Goal: Task Accomplishment & Management: Complete application form

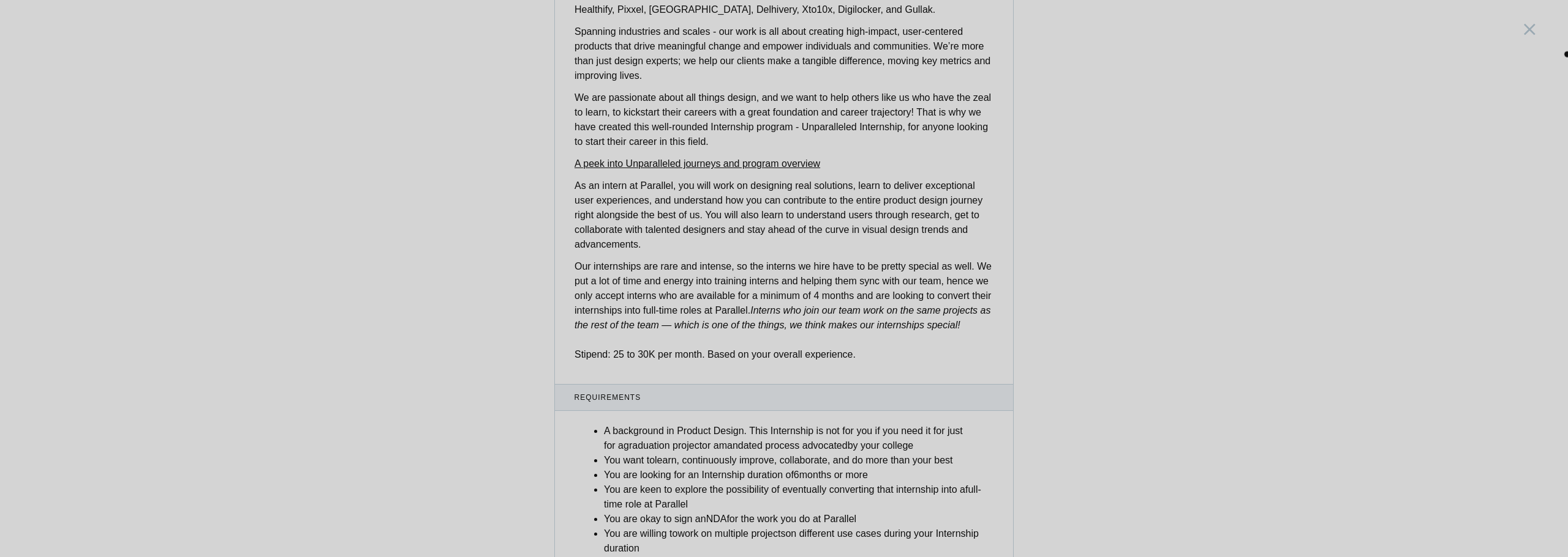
scroll to position [370, 0]
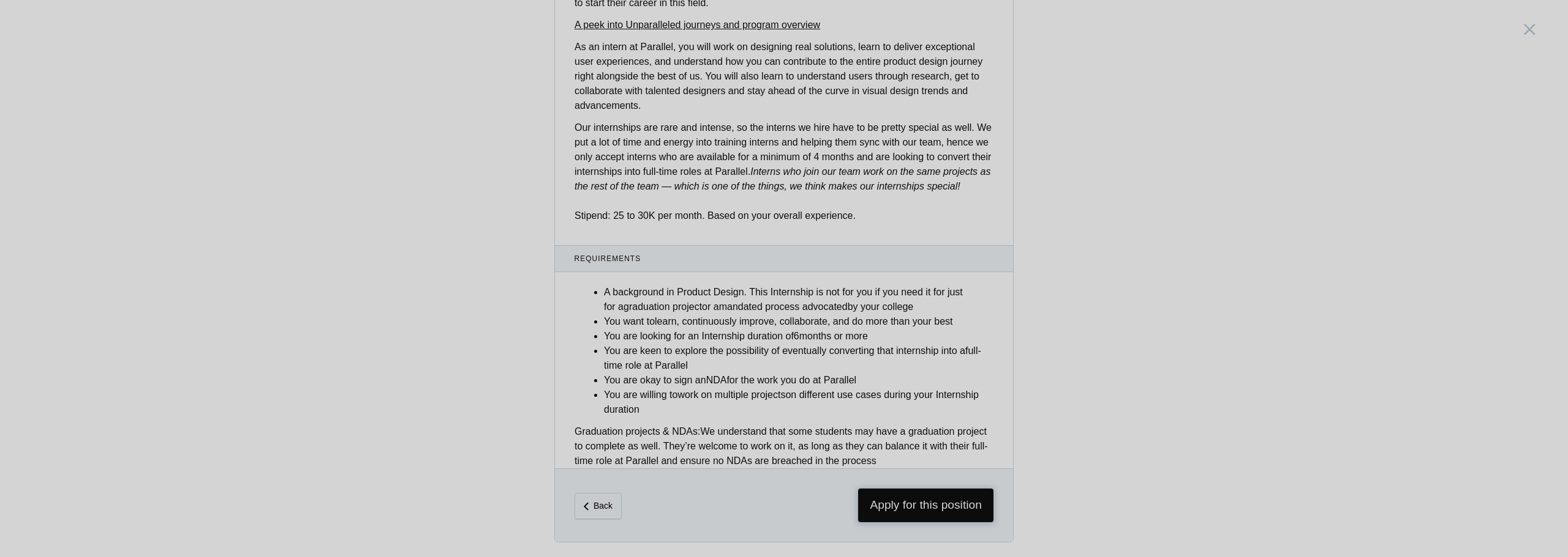
click at [926, 509] on span "Apply for this position" at bounding box center [926, 505] width 136 height 33
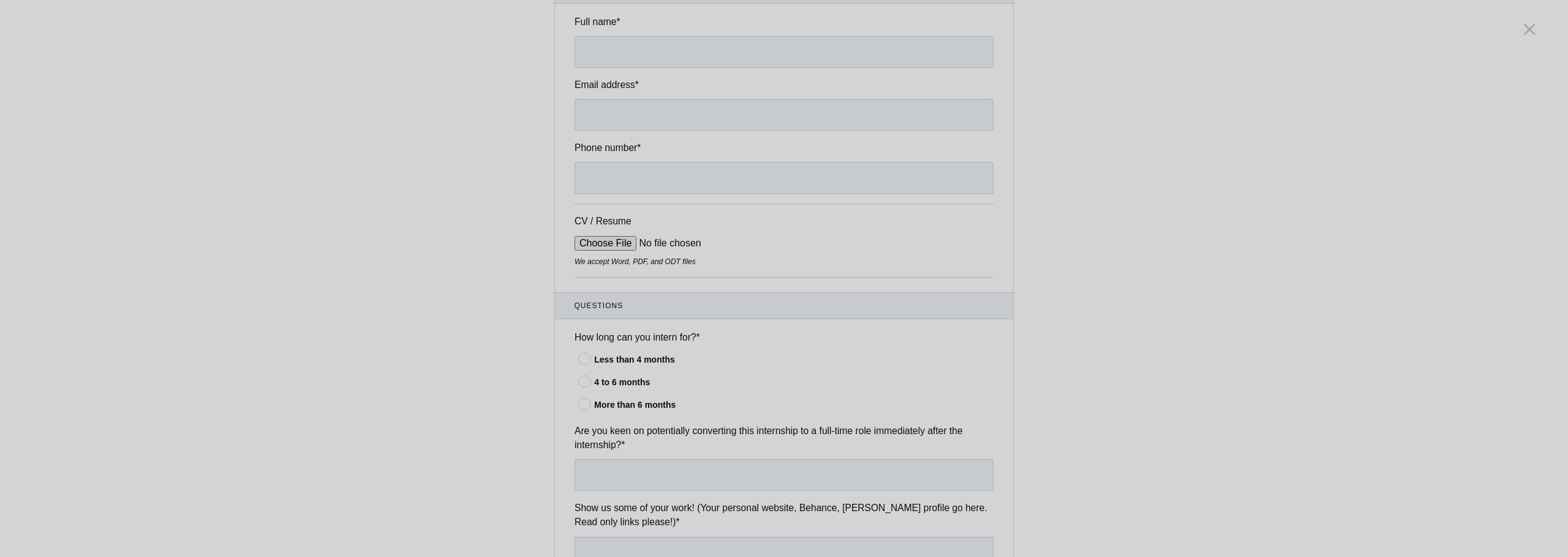
scroll to position [184, 0]
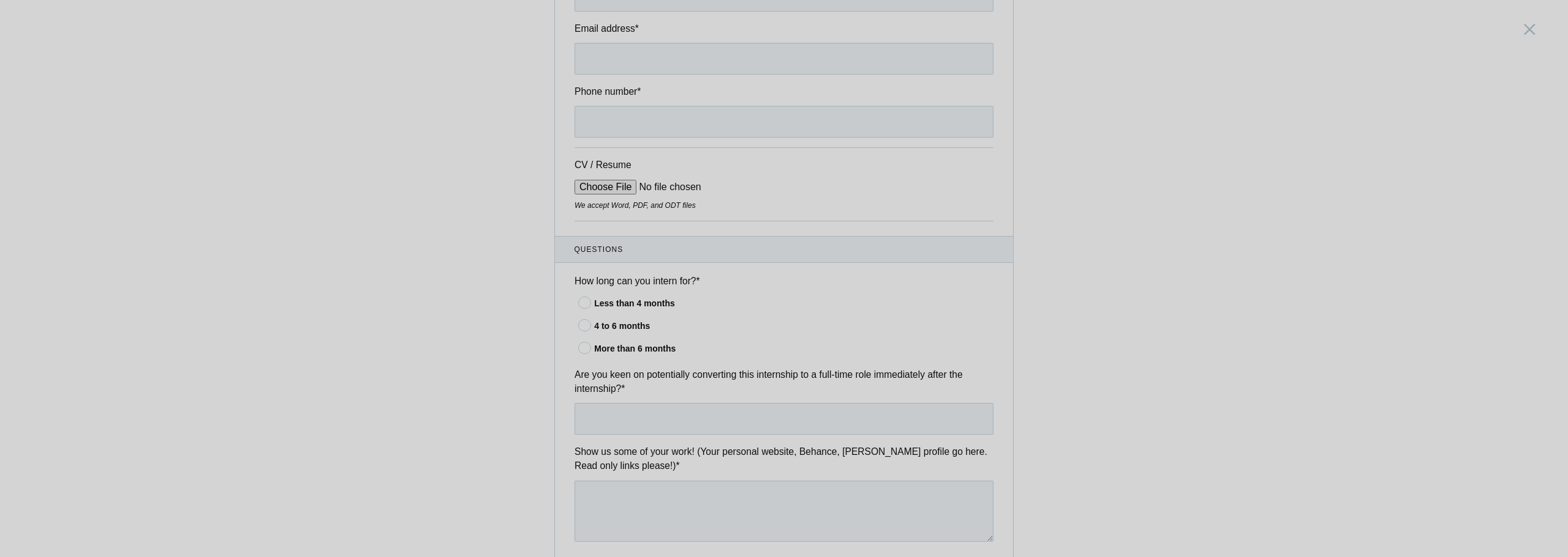
click at [618, 354] on div "More than 6 months" at bounding box center [793, 348] width 399 height 13
click at [0, 0] on input"] "More than 6 months" at bounding box center [0, 0] width 0 height 0
click at [677, 418] on input "text" at bounding box center [783, 418] width 419 height 32
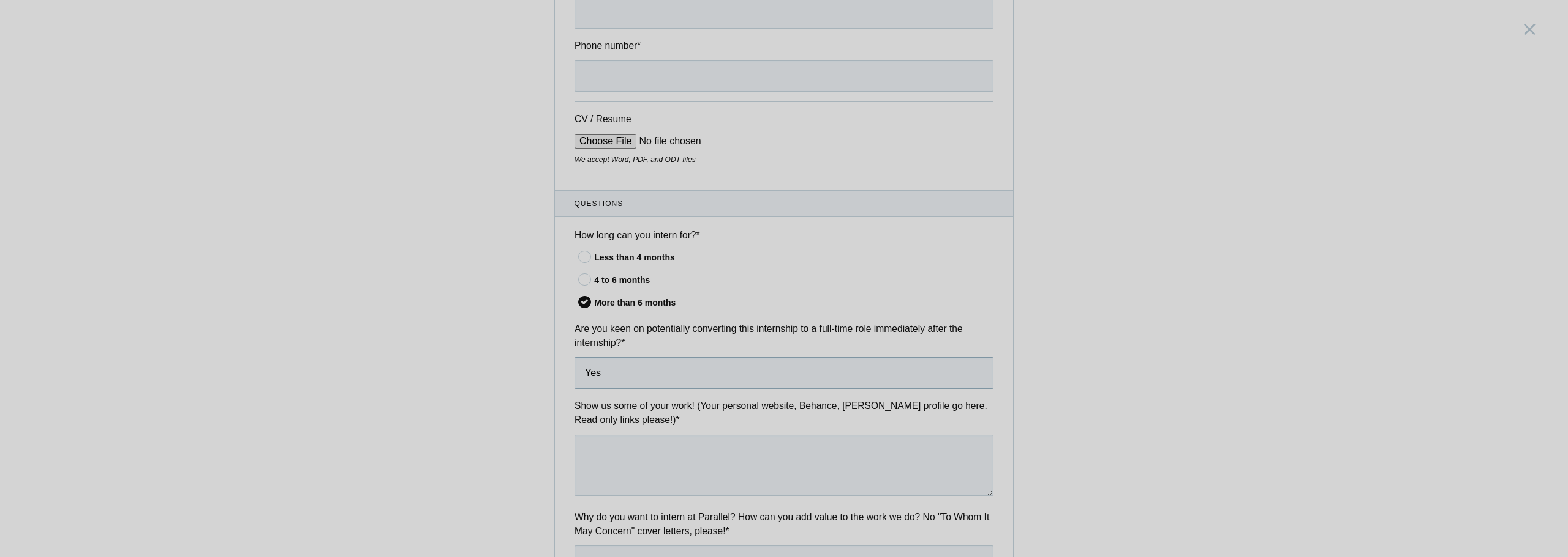
scroll to position [307, 0]
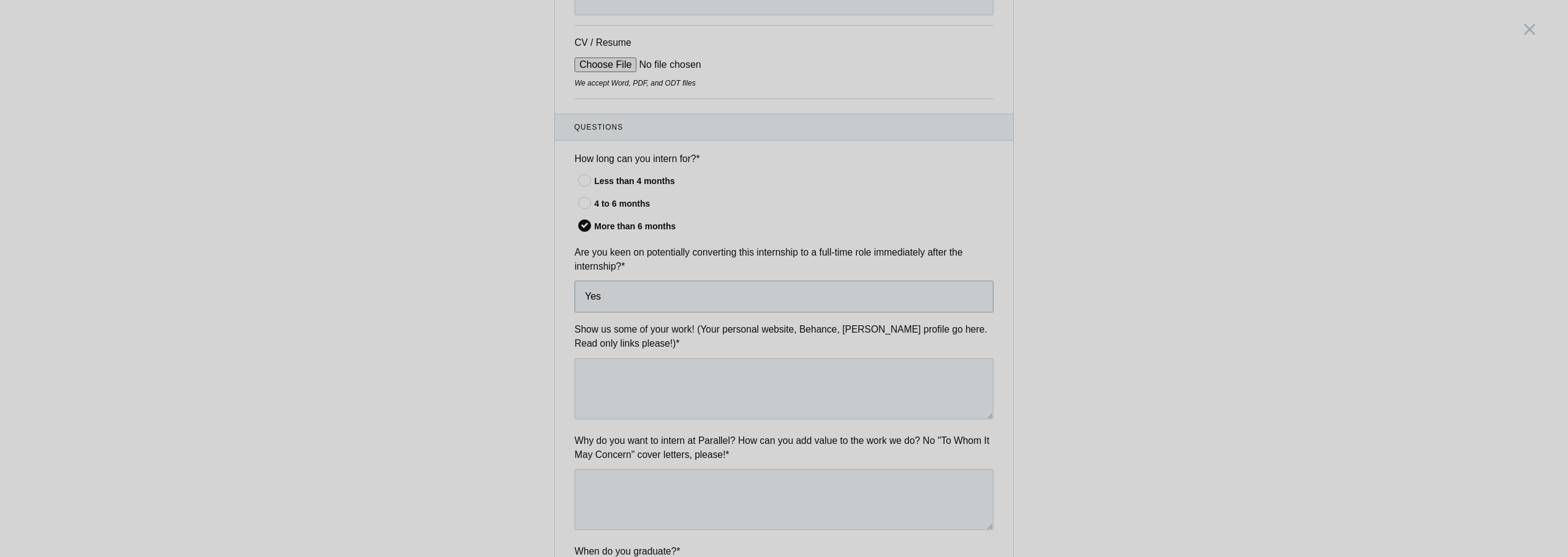
type input "Yes"
click at [707, 394] on textarea at bounding box center [783, 389] width 419 height 61
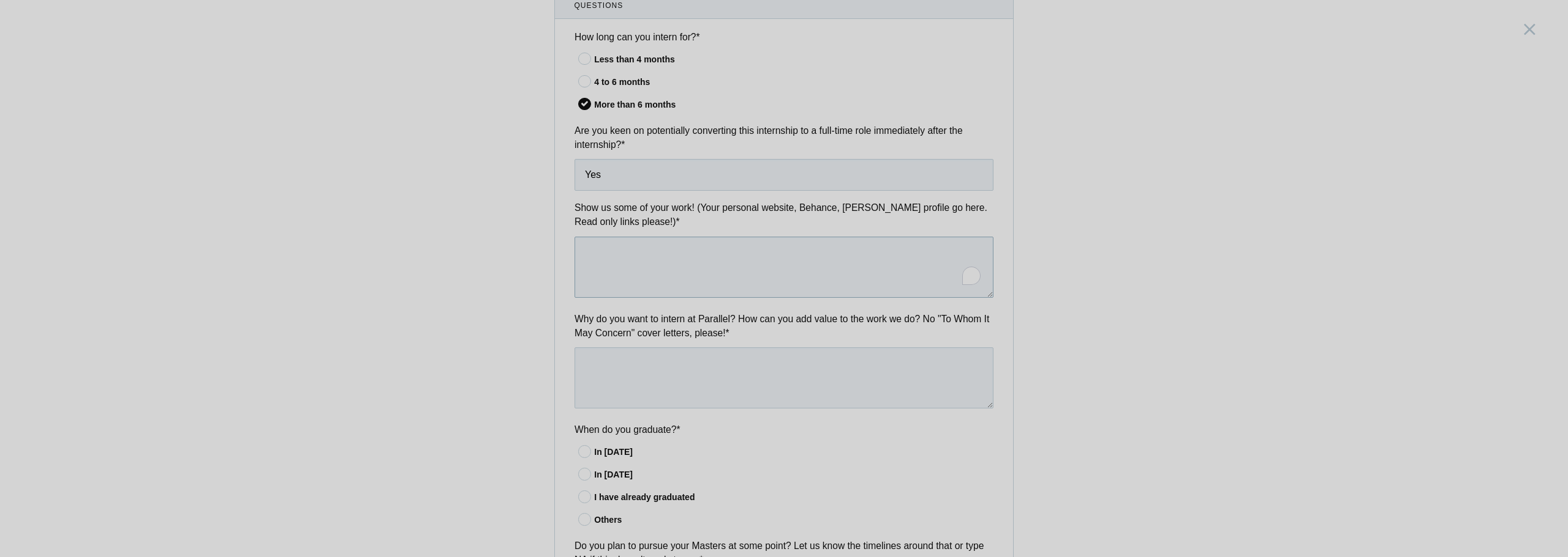
scroll to position [429, 0]
click at [629, 251] on textarea "To enrich screen reader interactions, please activate Accessibility in Grammarl…" at bounding box center [783, 266] width 419 height 61
click at [654, 359] on textarea "To enrich screen reader interactions, please activate Accessibility in Grammarl…" at bounding box center [783, 378] width 419 height 61
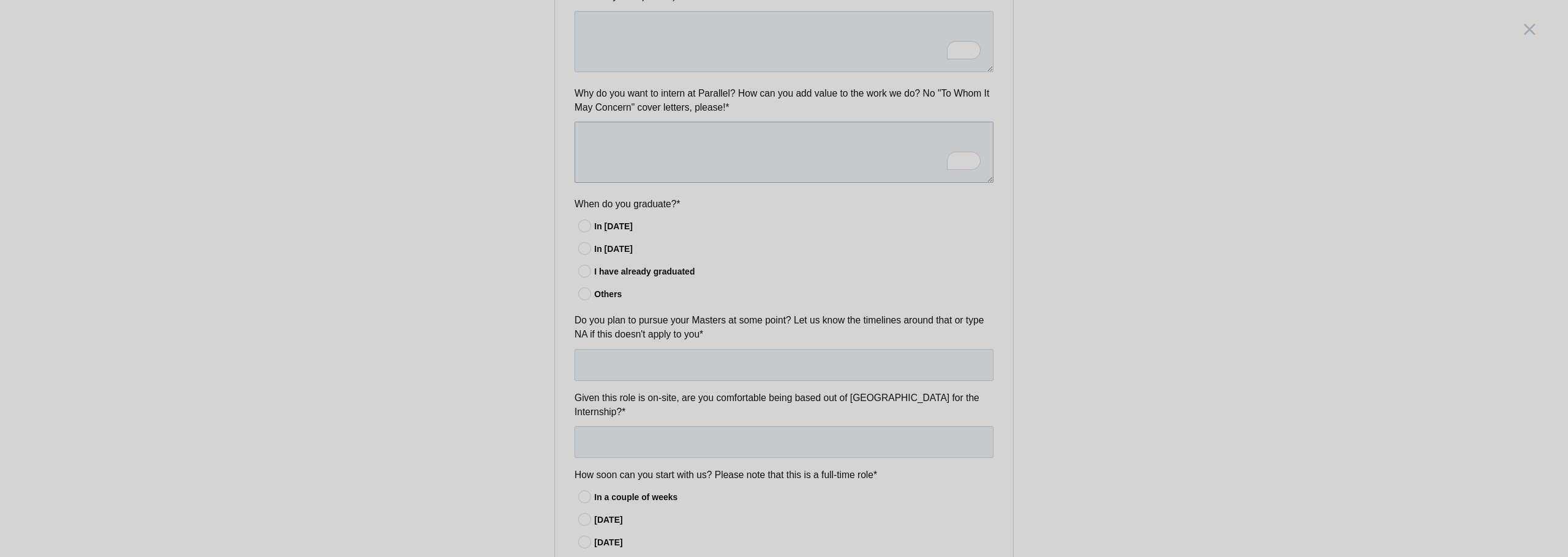
scroll to position [674, 0]
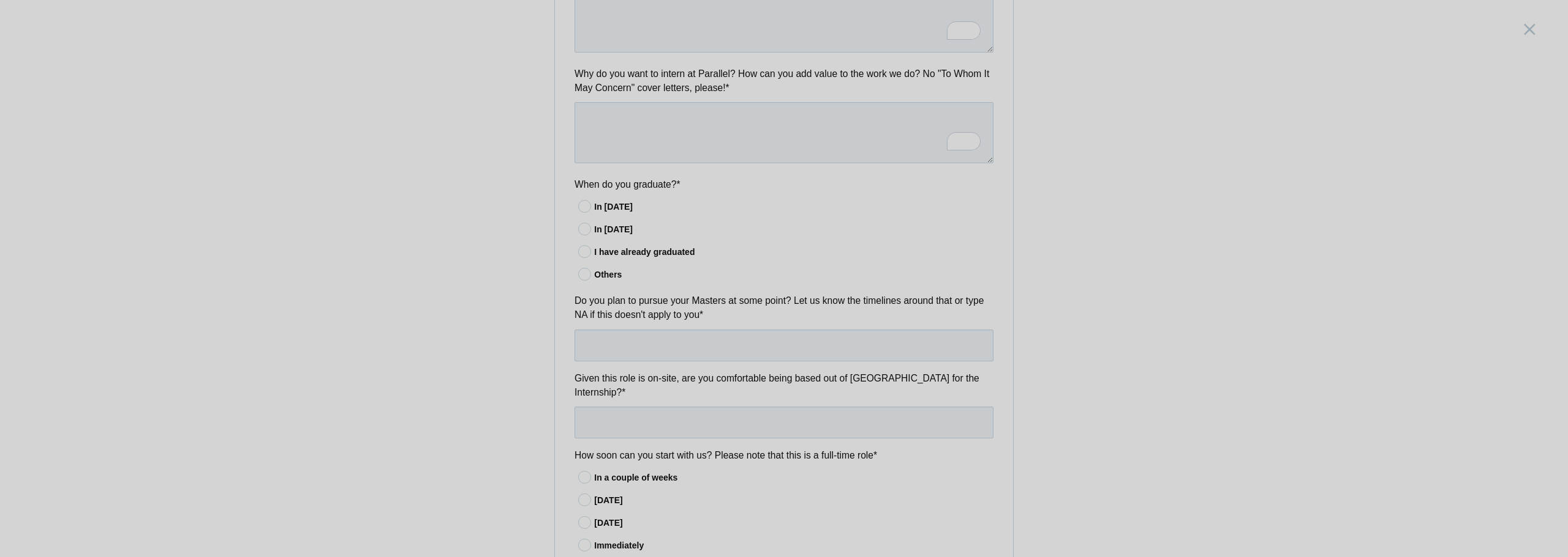
click at [671, 256] on div "I have already graduated" at bounding box center [793, 252] width 399 height 13
click at [0, 0] on input"] "I have already graduated" at bounding box center [0, 0] width 0 height 0
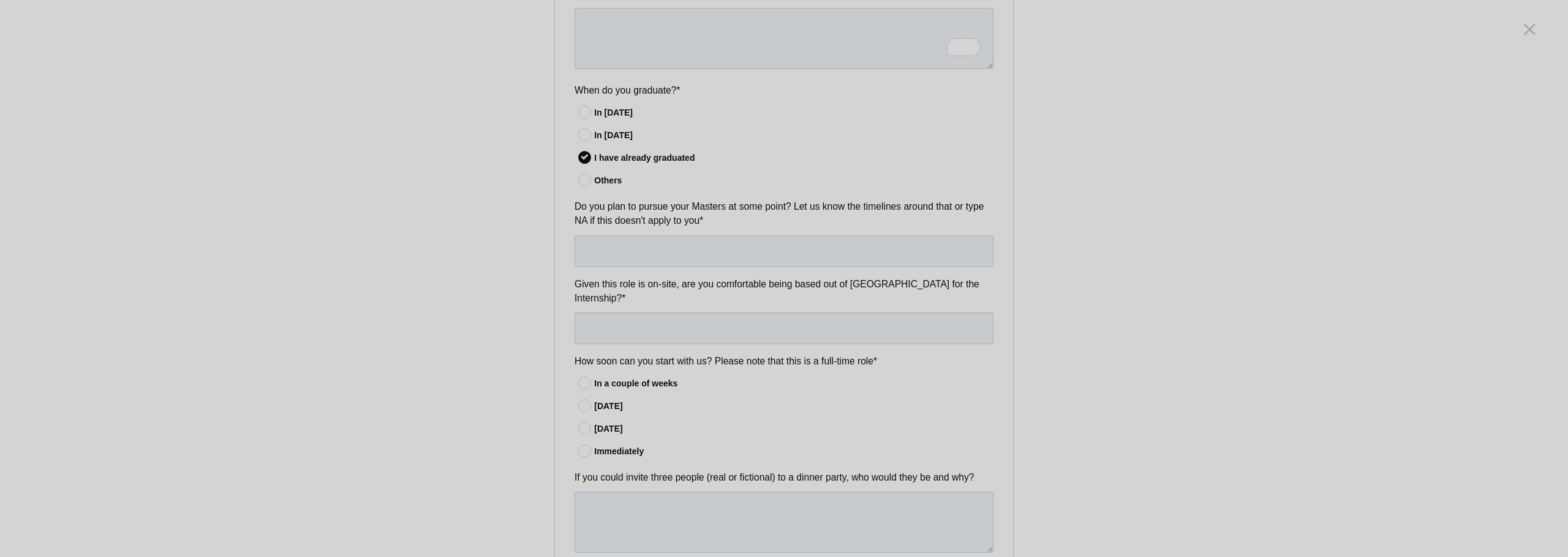
scroll to position [797, 0]
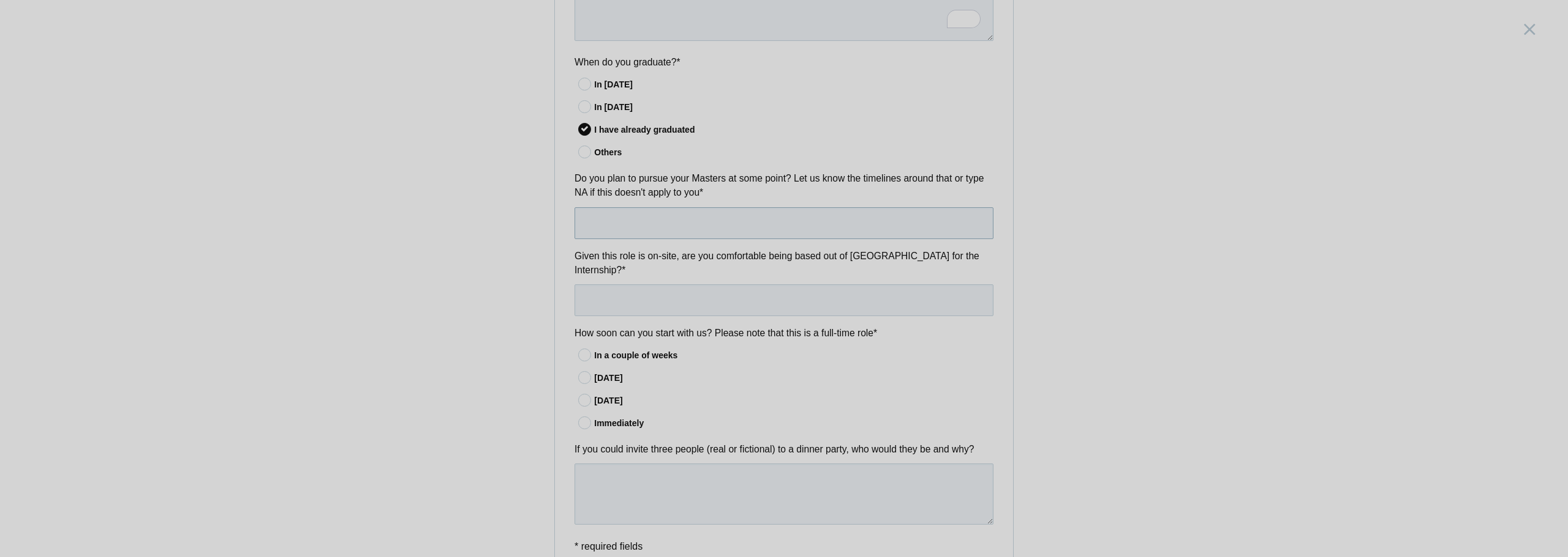
click at [860, 219] on input "text" at bounding box center [783, 223] width 419 height 32
type input "NA"
click at [1109, 173] on div "Product Design Intern [GEOGRAPHIC_DATA], [GEOGRAPHIC_DATA] Submitting form fail…" at bounding box center [784, 278] width 1568 height 557
click at [797, 285] on input "text" at bounding box center [783, 300] width 419 height 32
type input "Yes"
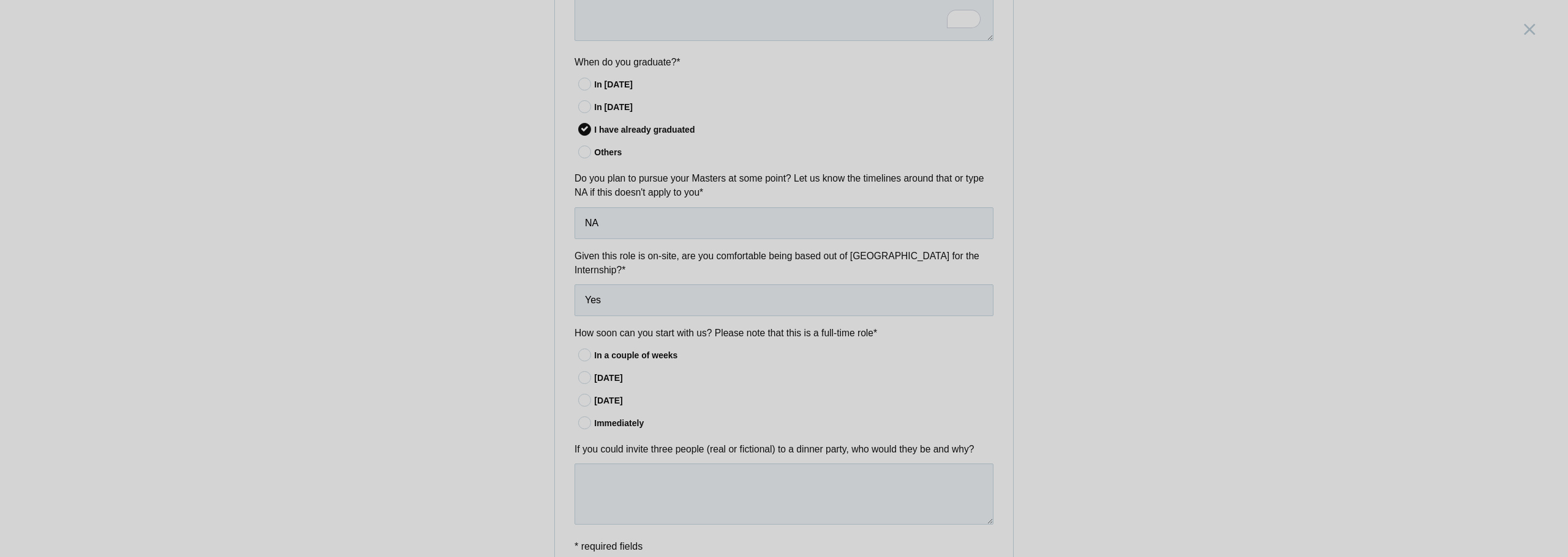
click at [600, 418] on div "Immediately" at bounding box center [793, 423] width 399 height 13
click at [0, 0] on input"] "Immediately" at bounding box center [0, 0] width 0 height 0
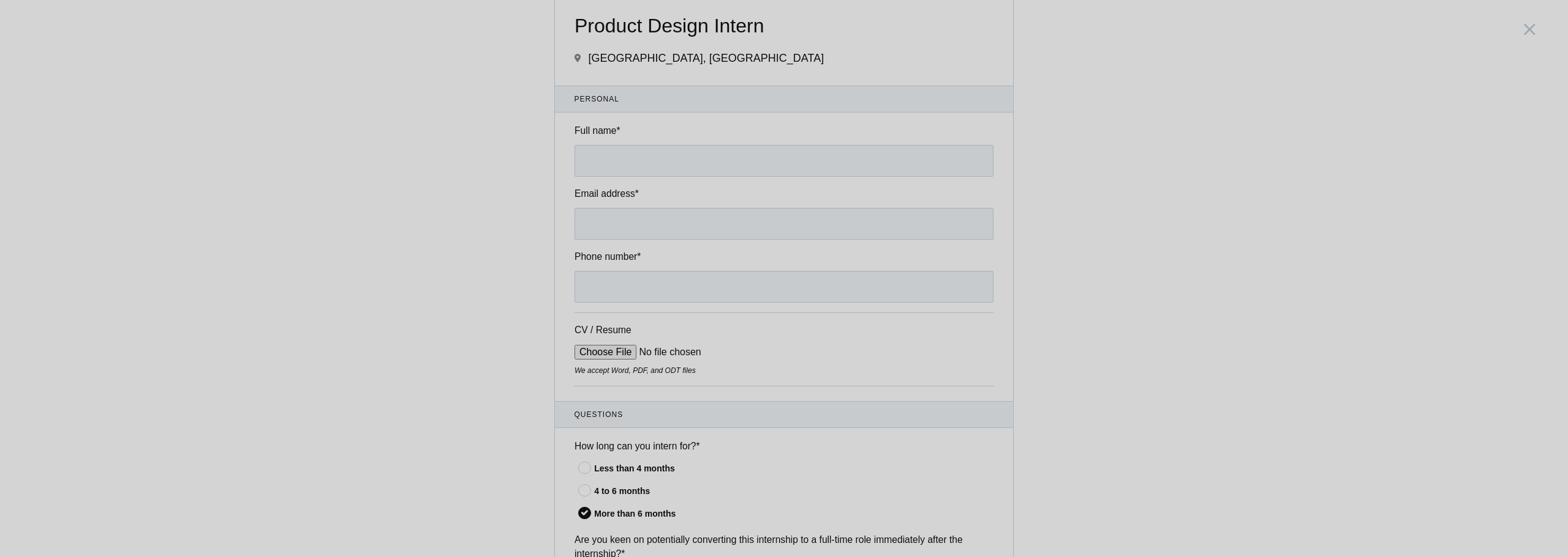
scroll to position [0, 0]
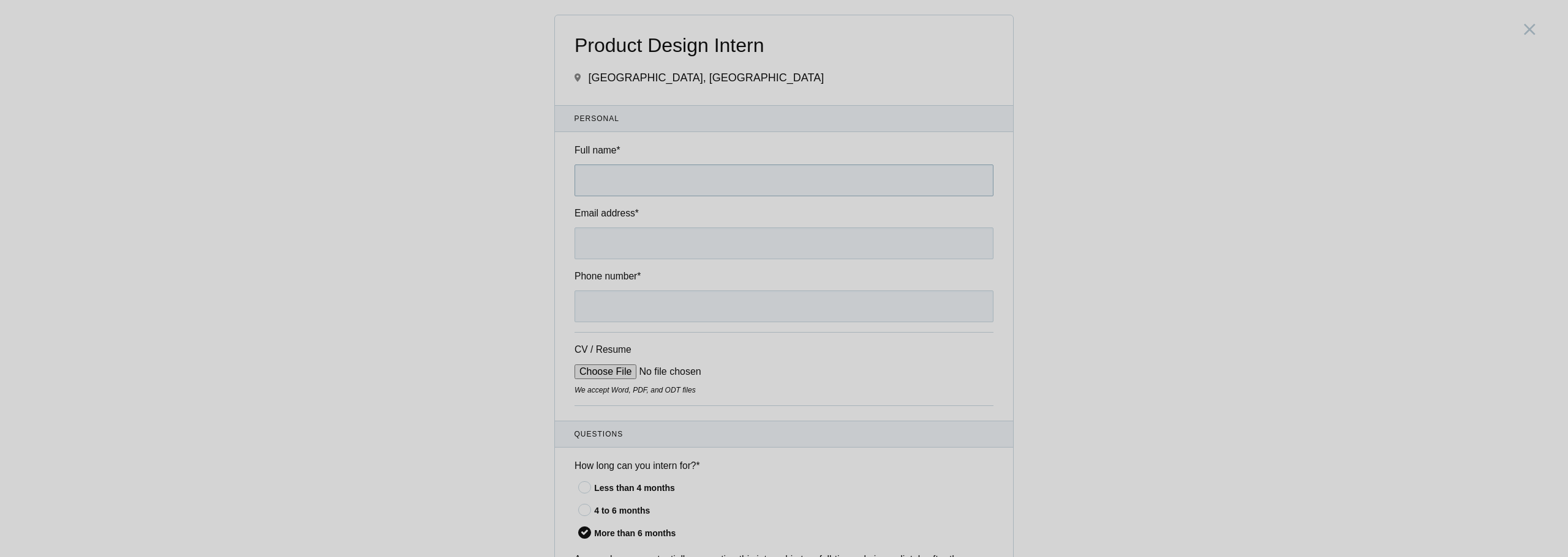
click at [716, 172] on input "Full name *" at bounding box center [783, 180] width 419 height 32
type input "[PERSON_NAME]"
type input "[PHONE_NUMBER]"
click at [697, 248] on input "Email address *" at bounding box center [783, 243] width 419 height 32
type input "[EMAIL_ADDRESS][DOMAIN_NAME]"
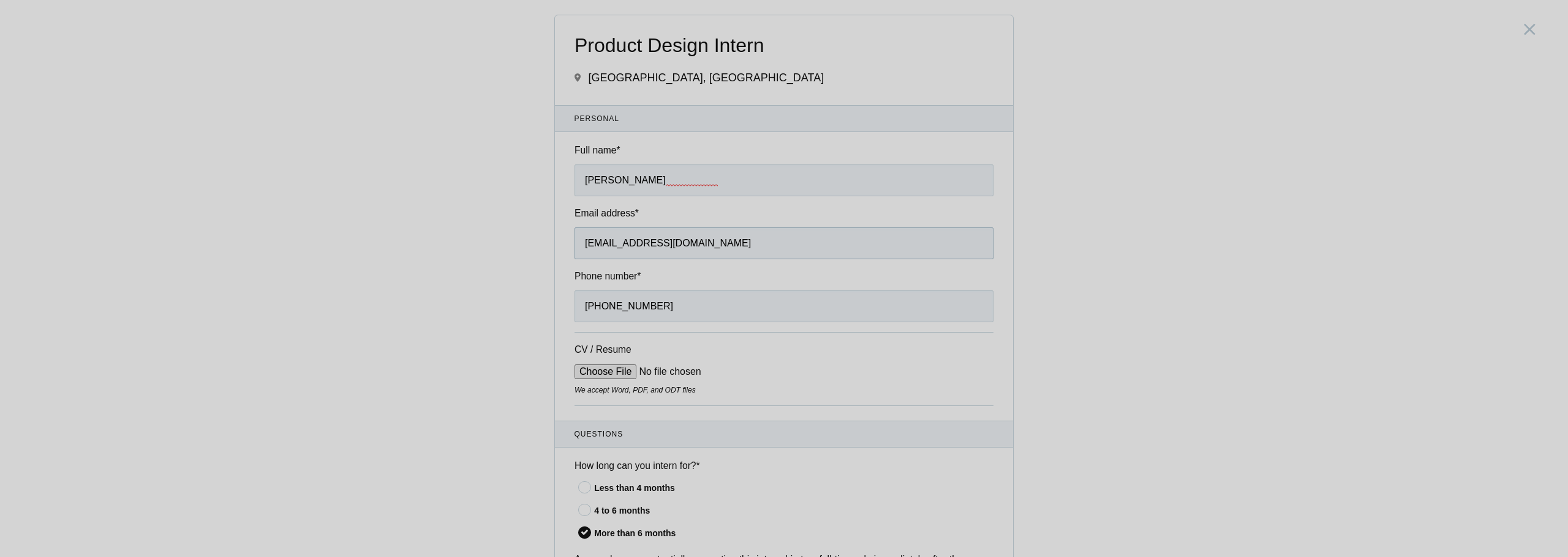
scroll to position [61, 0]
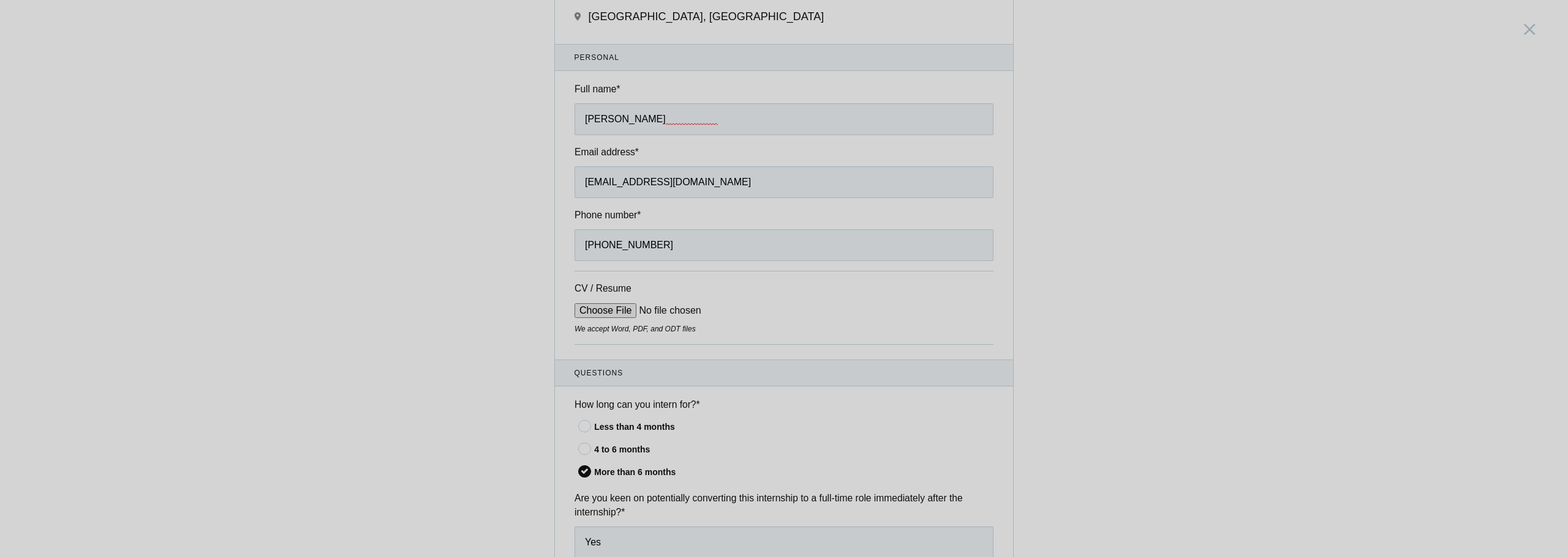
click at [574, 314] on input "CV / Resume" at bounding box center [667, 310] width 186 height 15
type input "C:\fakepath\RESUME_UX DESIGNER_HARSHAVARDHINI_P_2025.pdf"
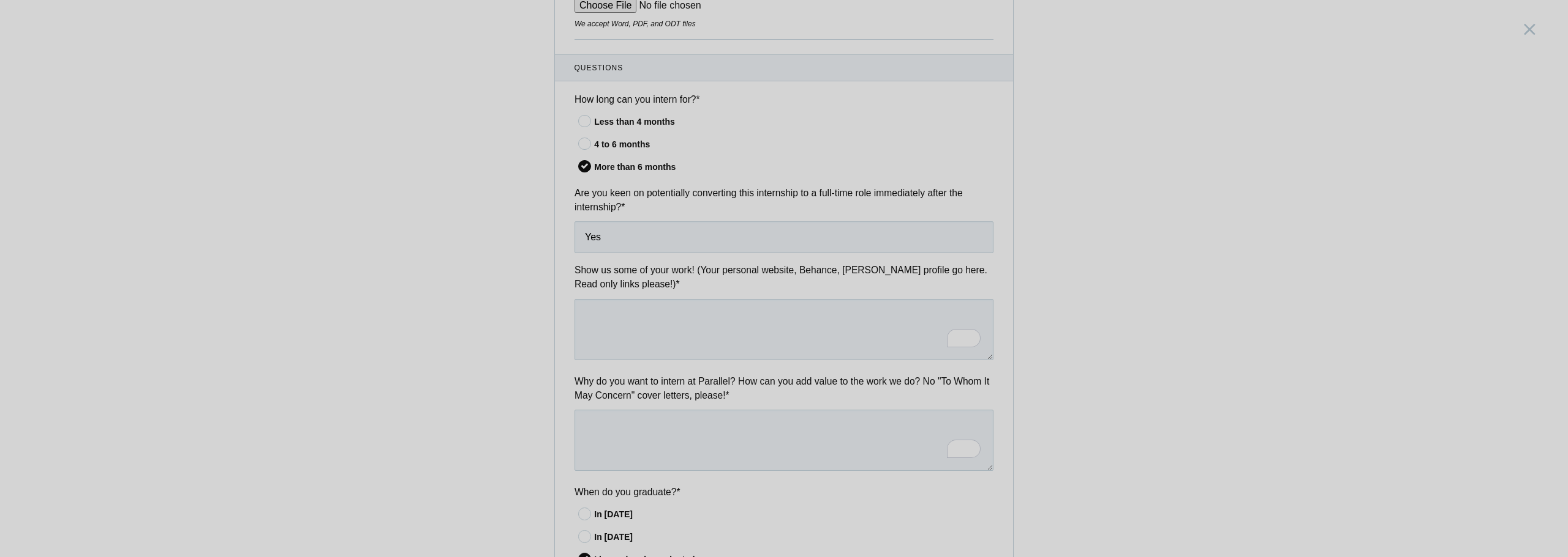
scroll to position [367, 0]
click at [741, 324] on textarea "To enrich screen reader interactions, please activate Accessibility in Grammarl…" at bounding box center [783, 329] width 419 height 61
click at [737, 324] on textarea "To enrich screen reader interactions, please activate Accessibility in Grammarl…" at bounding box center [783, 329] width 419 height 61
paste textarea "[URL][DOMAIN_NAME]"
type textarea "[URL][DOMAIN_NAME]"
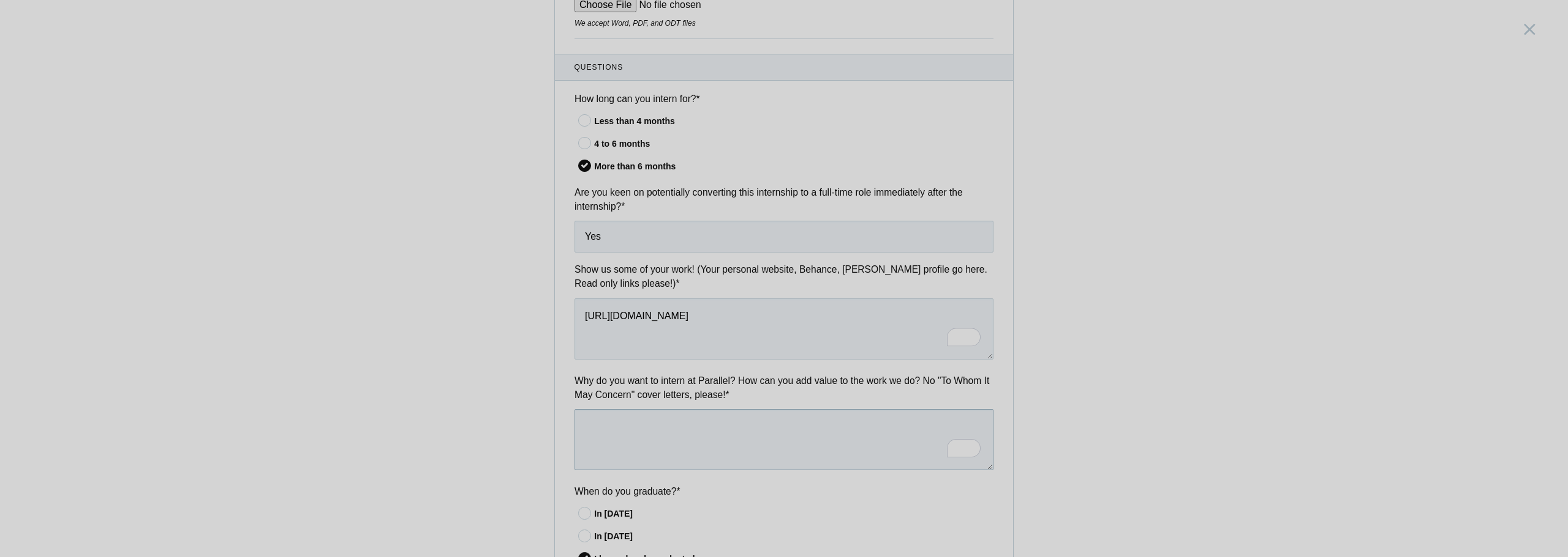
click at [722, 440] on textarea "To enrich screen reader interactions, please activate Accessibility in Grammarl…" at bounding box center [783, 440] width 419 height 61
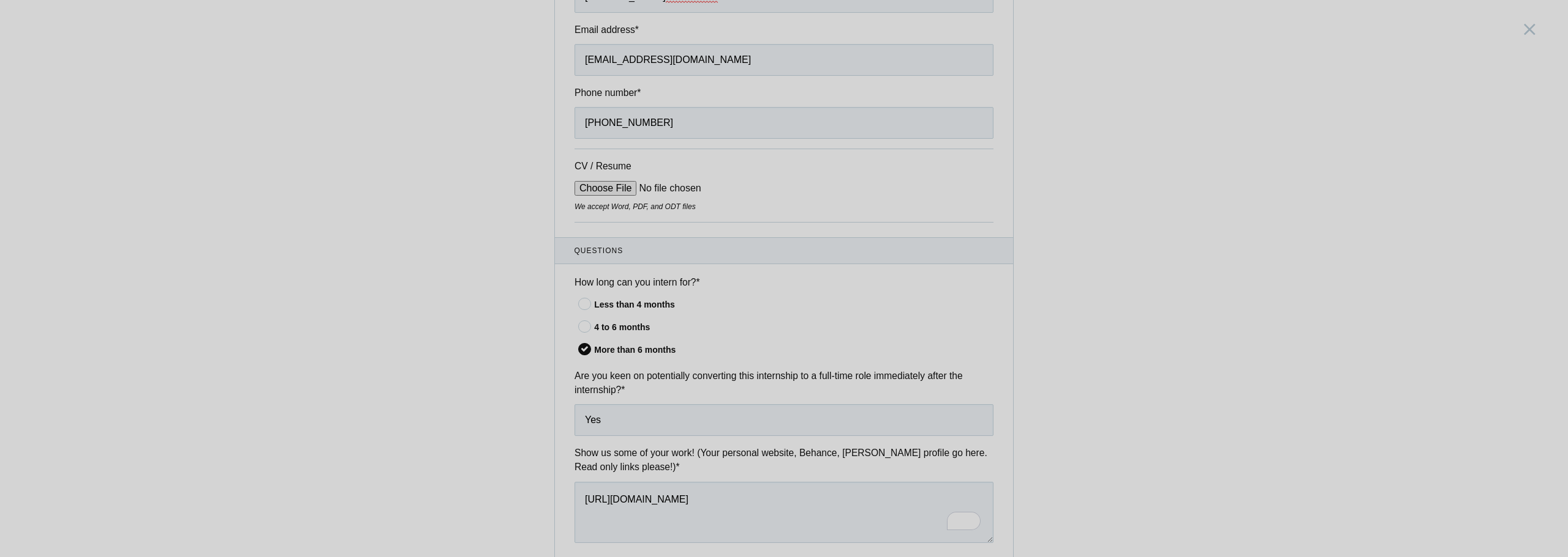
scroll to position [0, 0]
